Goal: Find specific page/section

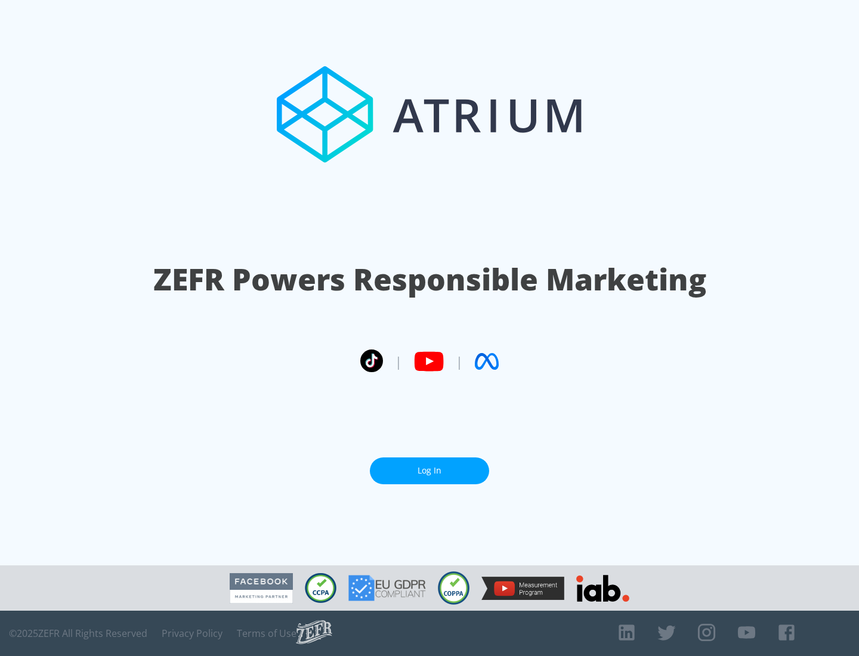
click at [429, 470] on link "Log In" at bounding box center [429, 470] width 119 height 27
